Goal: Task Accomplishment & Management: Manage account settings

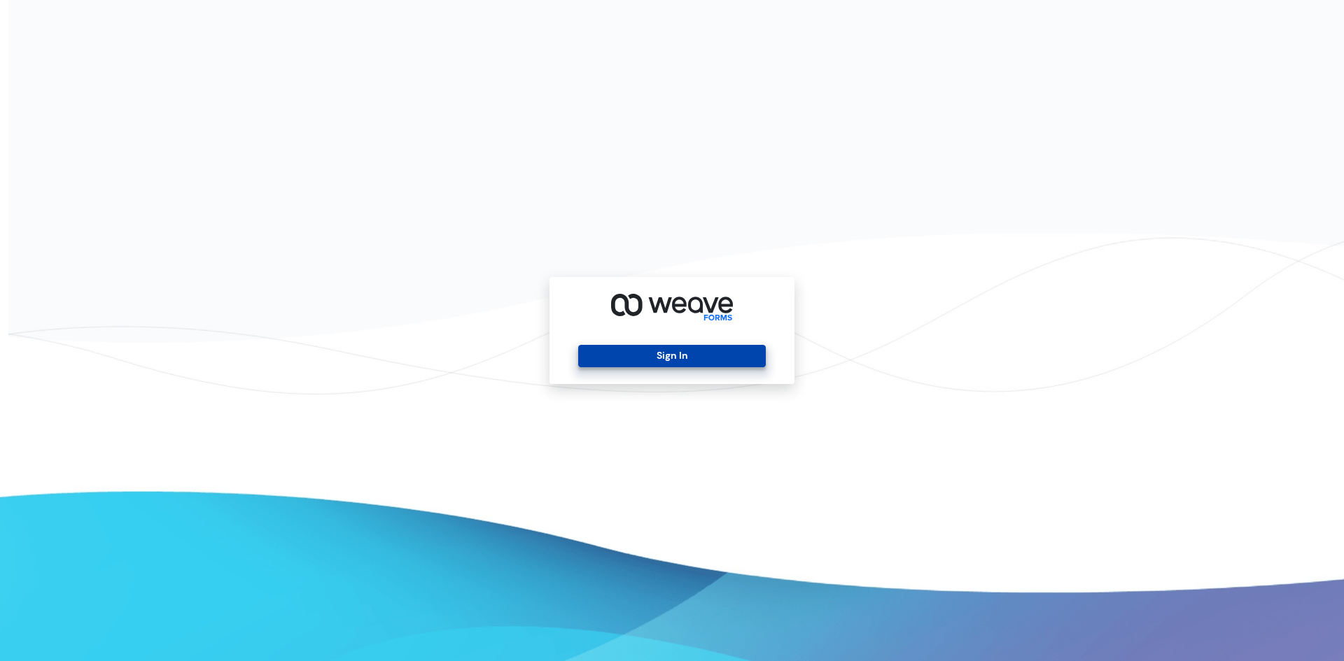
click at [661, 361] on button "Sign In" at bounding box center [671, 356] width 187 height 22
click at [661, 352] on button "Sign In" at bounding box center [671, 356] width 187 height 22
